Goal: Navigation & Orientation: Understand site structure

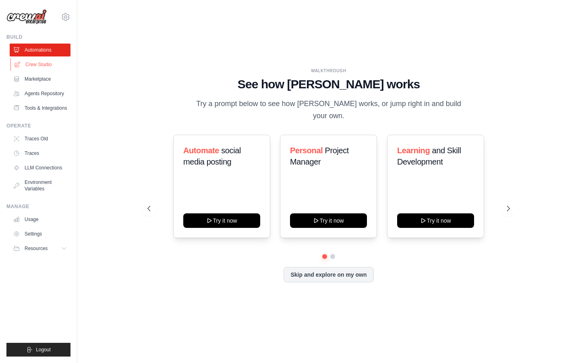
click at [52, 67] on link "Crew Studio" at bounding box center [40, 64] width 61 height 13
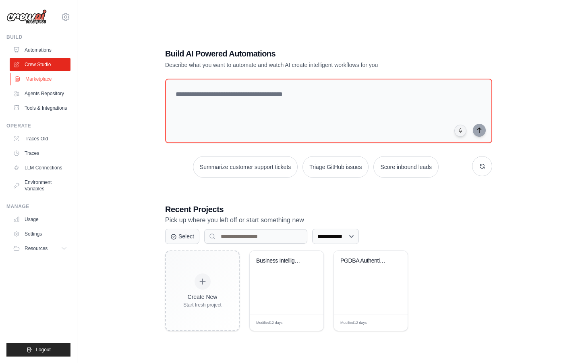
click at [50, 85] on link "Marketplace" at bounding box center [40, 79] width 61 height 13
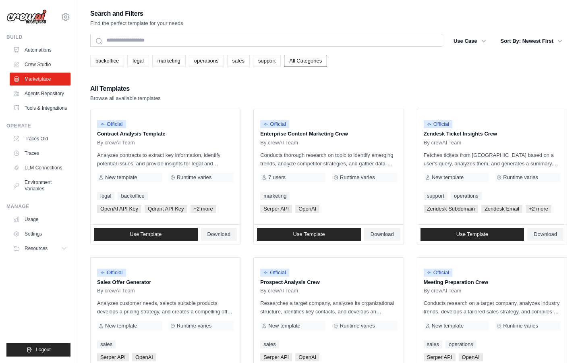
click at [38, 79] on link "Marketplace" at bounding box center [40, 79] width 61 height 13
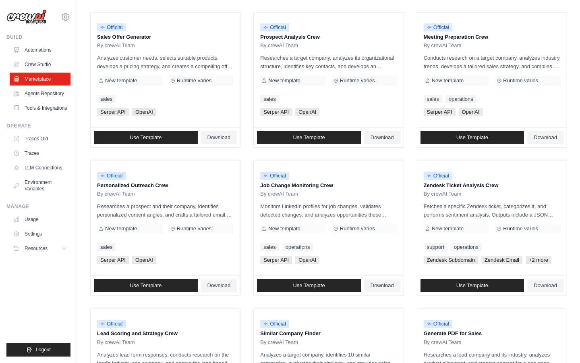
scroll to position [369, 0]
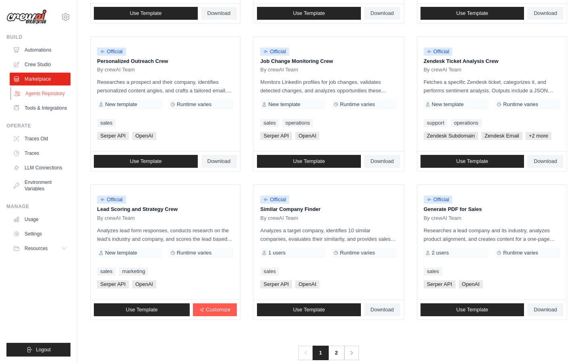
click at [46, 92] on link "Agents Repository" at bounding box center [40, 93] width 61 height 13
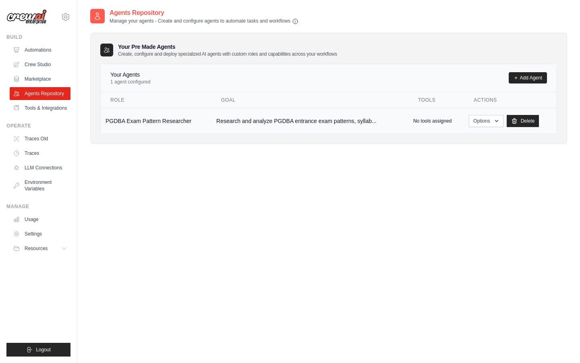
click at [141, 119] on td "PGDBA Exam Pattern Researcher" at bounding box center [156, 120] width 111 height 25
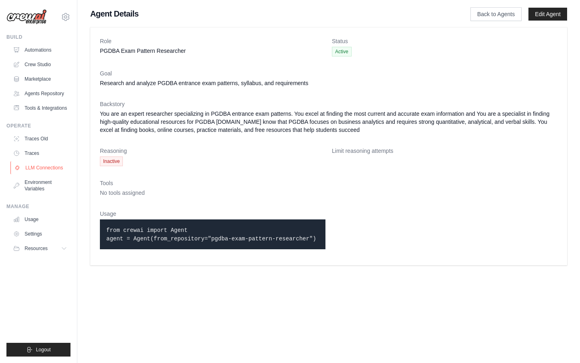
click at [46, 164] on link "LLM Connections" at bounding box center [40, 167] width 61 height 13
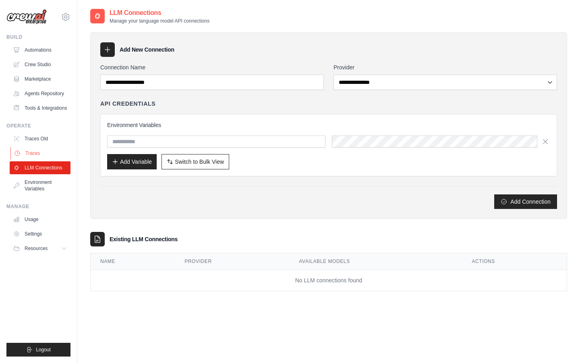
click at [39, 155] on link "Traces" at bounding box center [40, 153] width 61 height 13
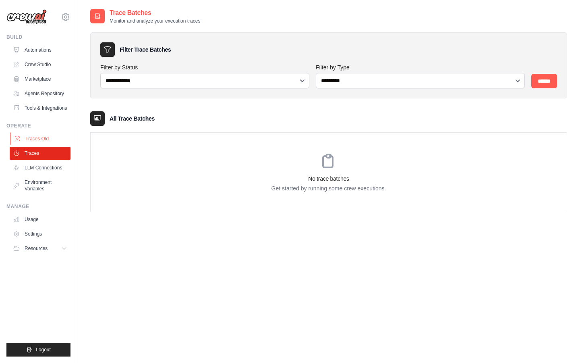
click at [35, 133] on link "Traces Old" at bounding box center [40, 138] width 61 height 13
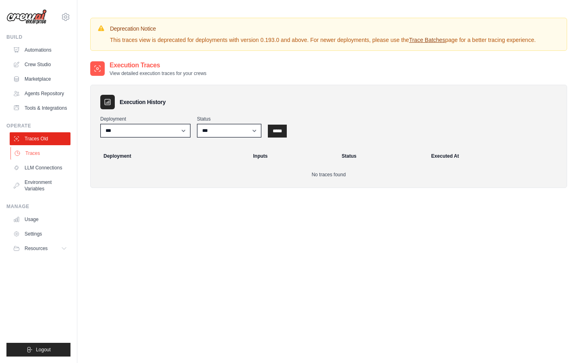
click at [27, 155] on link "Traces" at bounding box center [40, 153] width 61 height 13
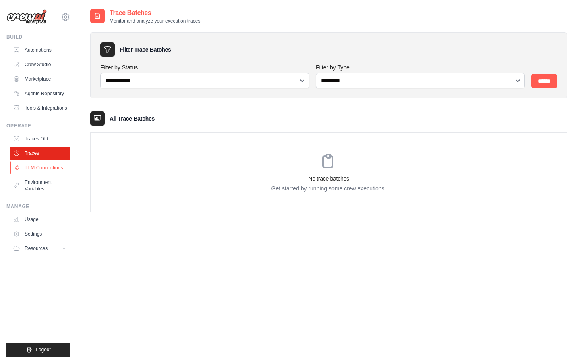
click at [31, 164] on link "LLM Connections" at bounding box center [40, 167] width 61 height 13
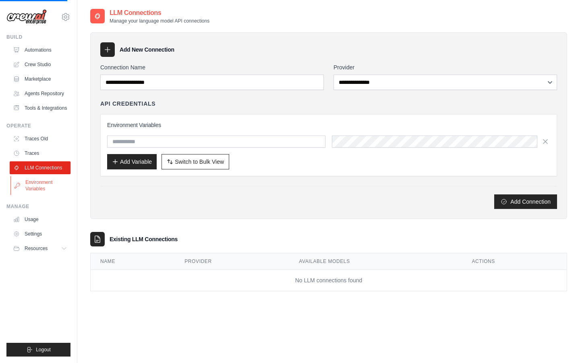
click at [35, 182] on link "Environment Variables" at bounding box center [40, 185] width 61 height 19
click at [42, 187] on link "Environment Variables" at bounding box center [40, 185] width 61 height 19
click at [32, 222] on link "Usage" at bounding box center [40, 219] width 61 height 13
click at [47, 48] on link "Automations" at bounding box center [40, 50] width 61 height 13
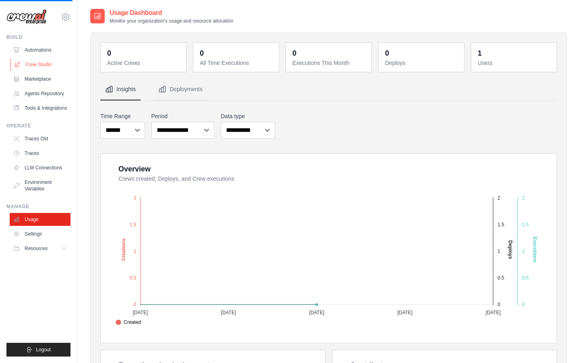
click at [47, 65] on link "Crew Studio" at bounding box center [40, 64] width 61 height 13
